Goal: Transaction & Acquisition: Register for event/course

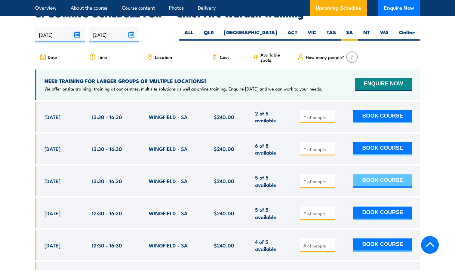
click at [391, 174] on button "BOOK COURSE" at bounding box center [382, 180] width 58 height 13
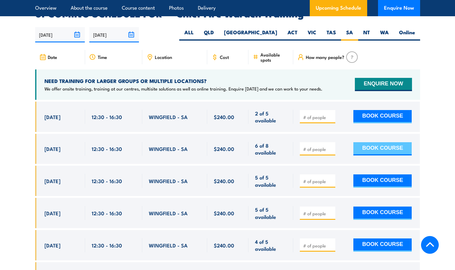
click at [383, 142] on button "BOOK COURSE" at bounding box center [382, 148] width 58 height 13
type input "2"
click at [365, 142] on button "BOOK COURSE" at bounding box center [382, 148] width 58 height 13
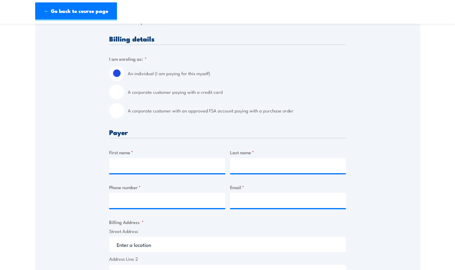
scroll to position [130, 0]
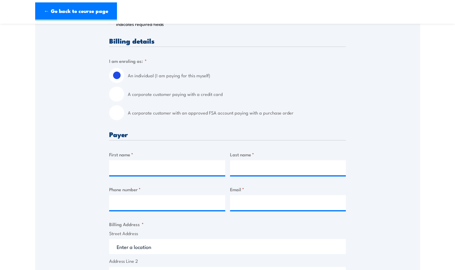
click at [121, 91] on input "A corporate customer paying with a credit card" at bounding box center [116, 94] width 15 height 15
radio input "true"
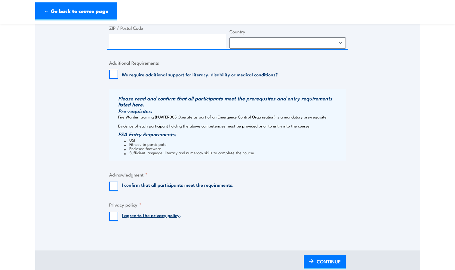
scroll to position [518, 0]
